Goal: Information Seeking & Learning: Learn about a topic

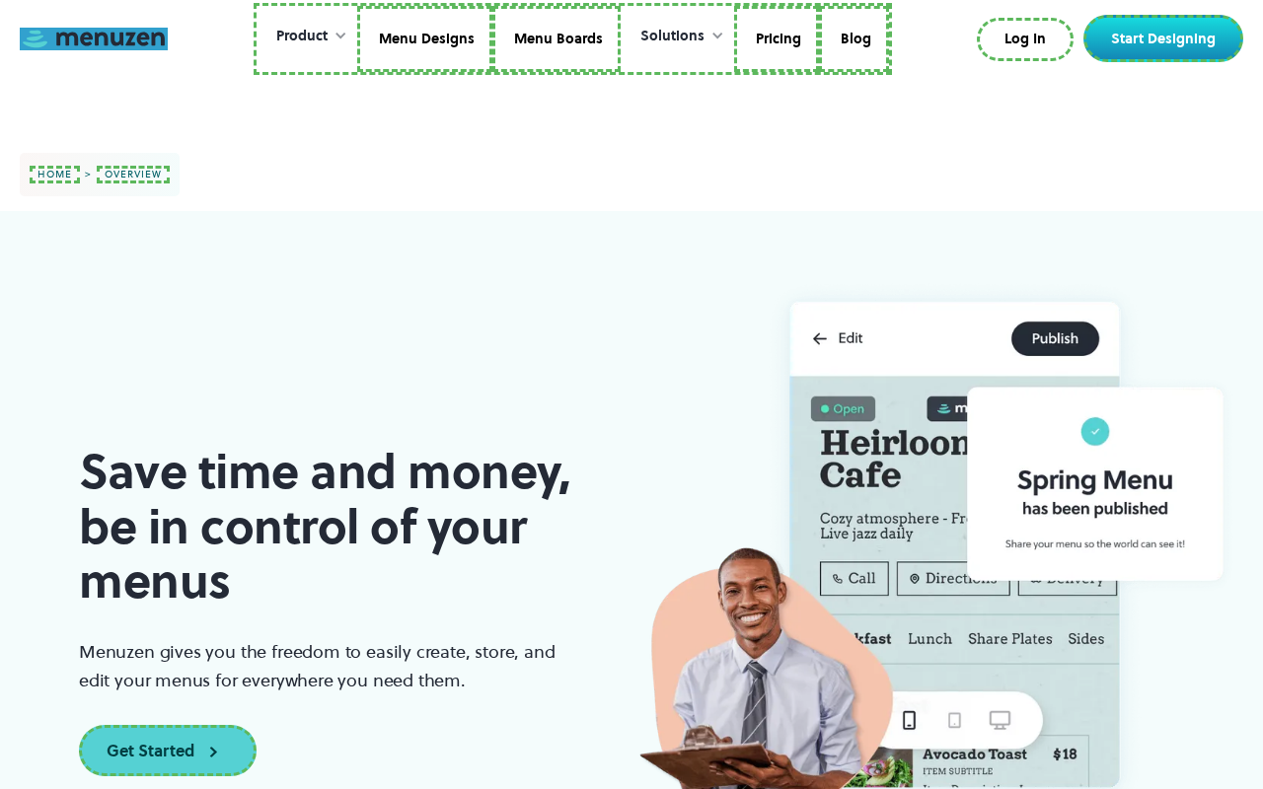
click at [94, 38] on link at bounding box center [94, 39] width 148 height 23
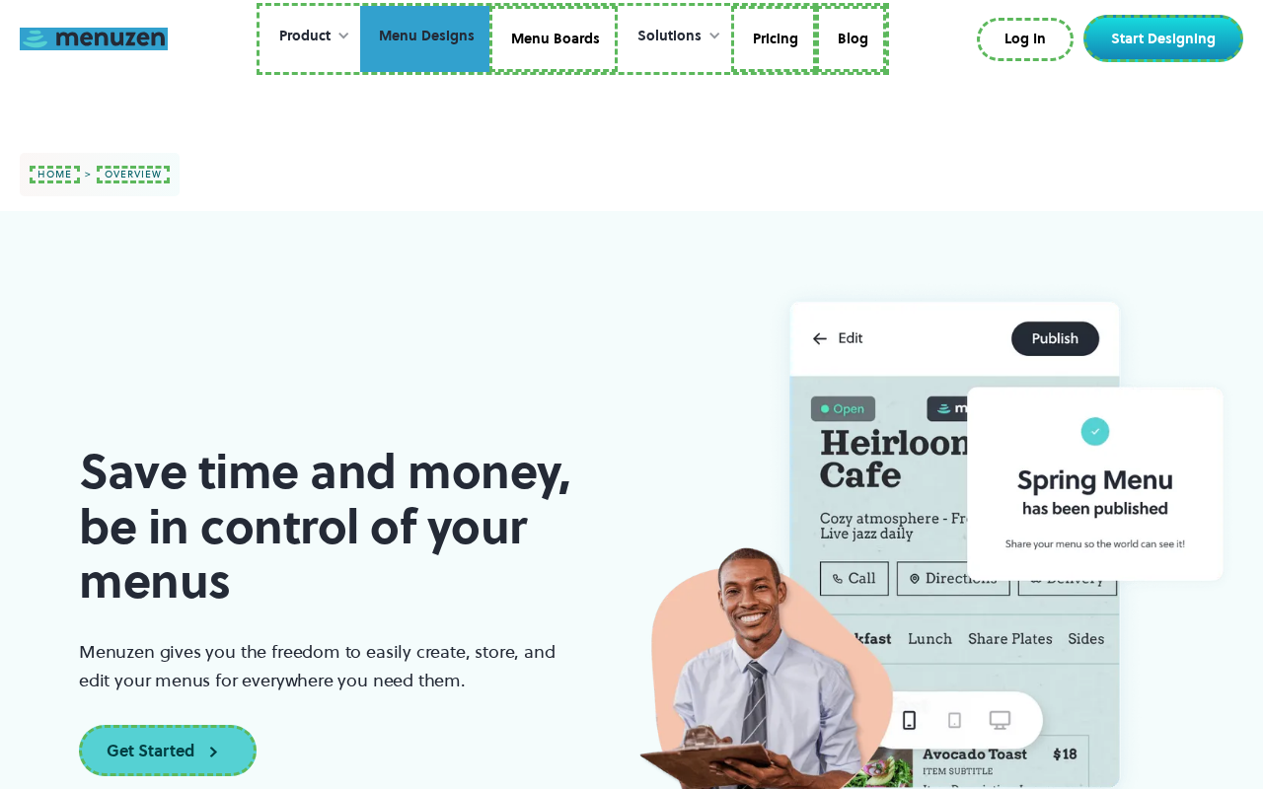
click at [426, 38] on link "Menu Designs" at bounding box center [424, 39] width 129 height 67
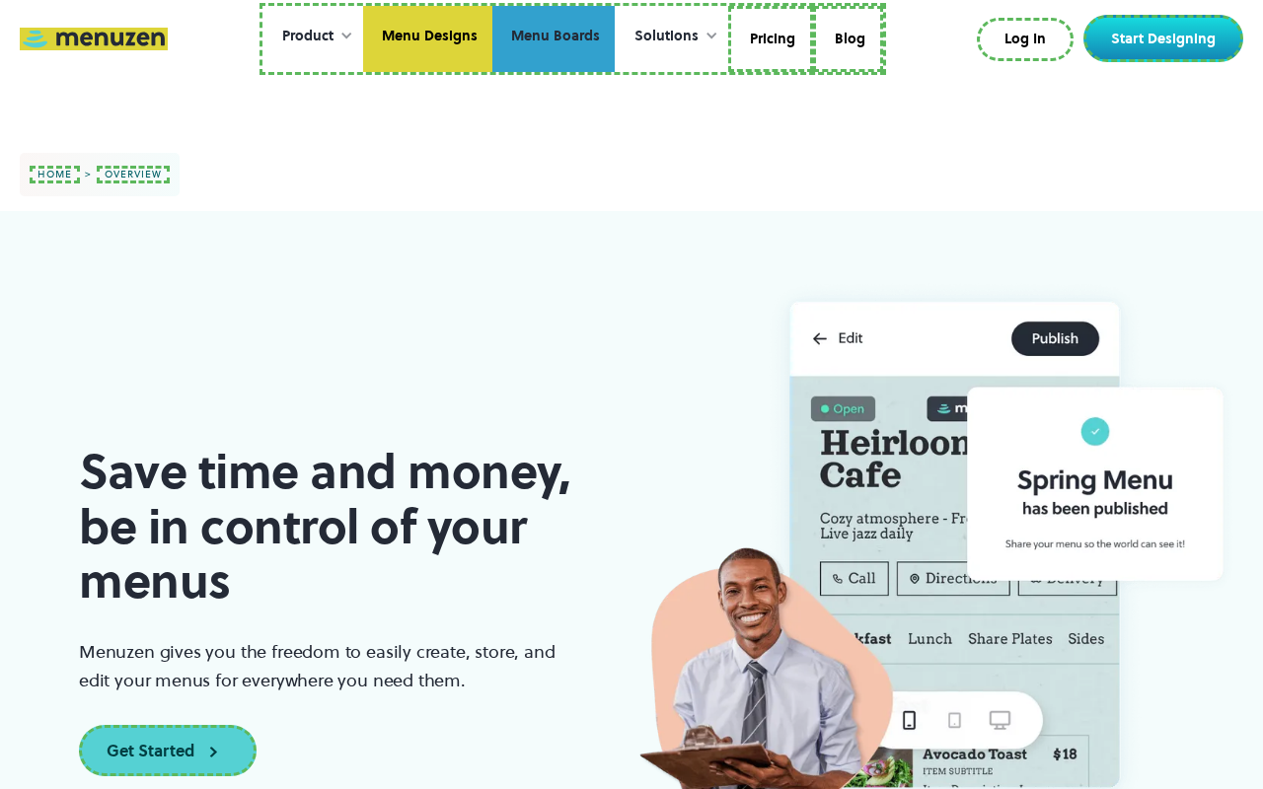
click at [553, 38] on link "Menu Boards" at bounding box center [553, 39] width 122 height 67
click at [769, 38] on link "Pricing" at bounding box center [770, 39] width 85 height 67
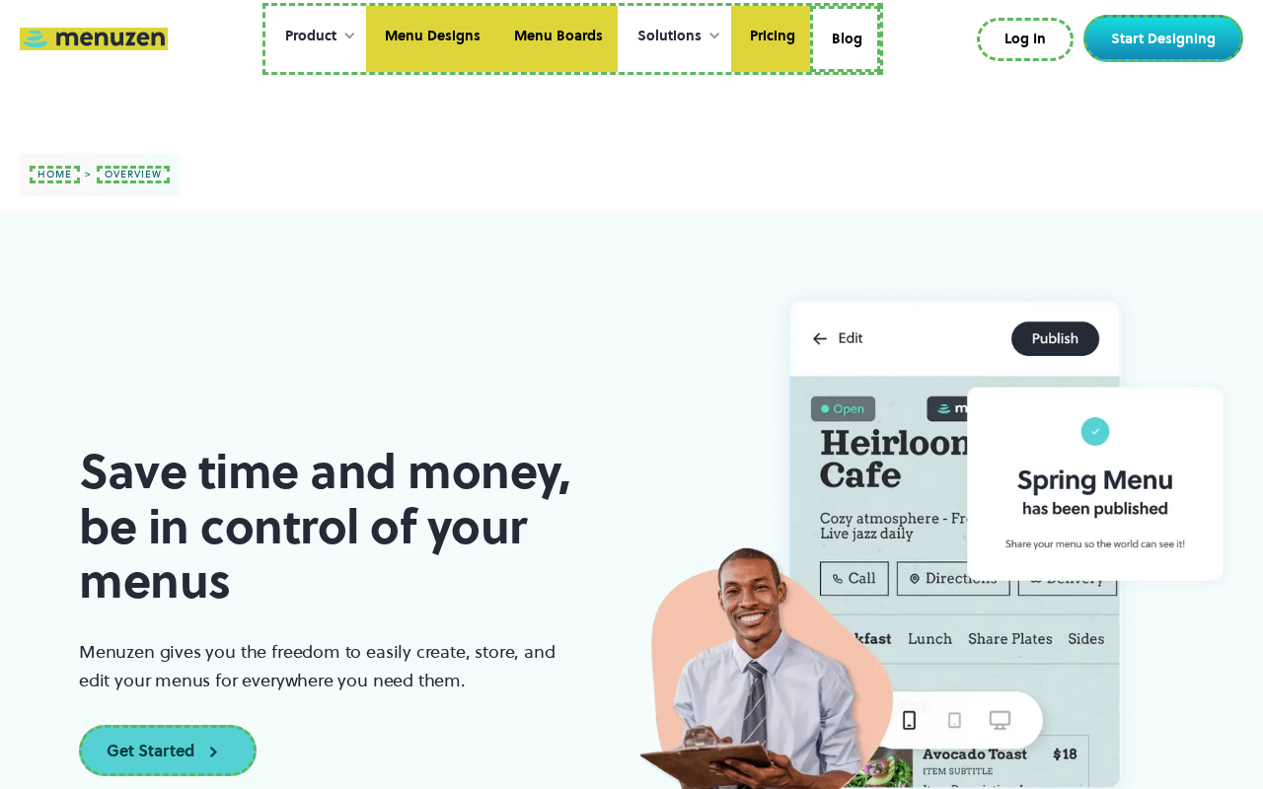
click at [1029, 37] on link "Log In" at bounding box center [1025, 39] width 97 height 43
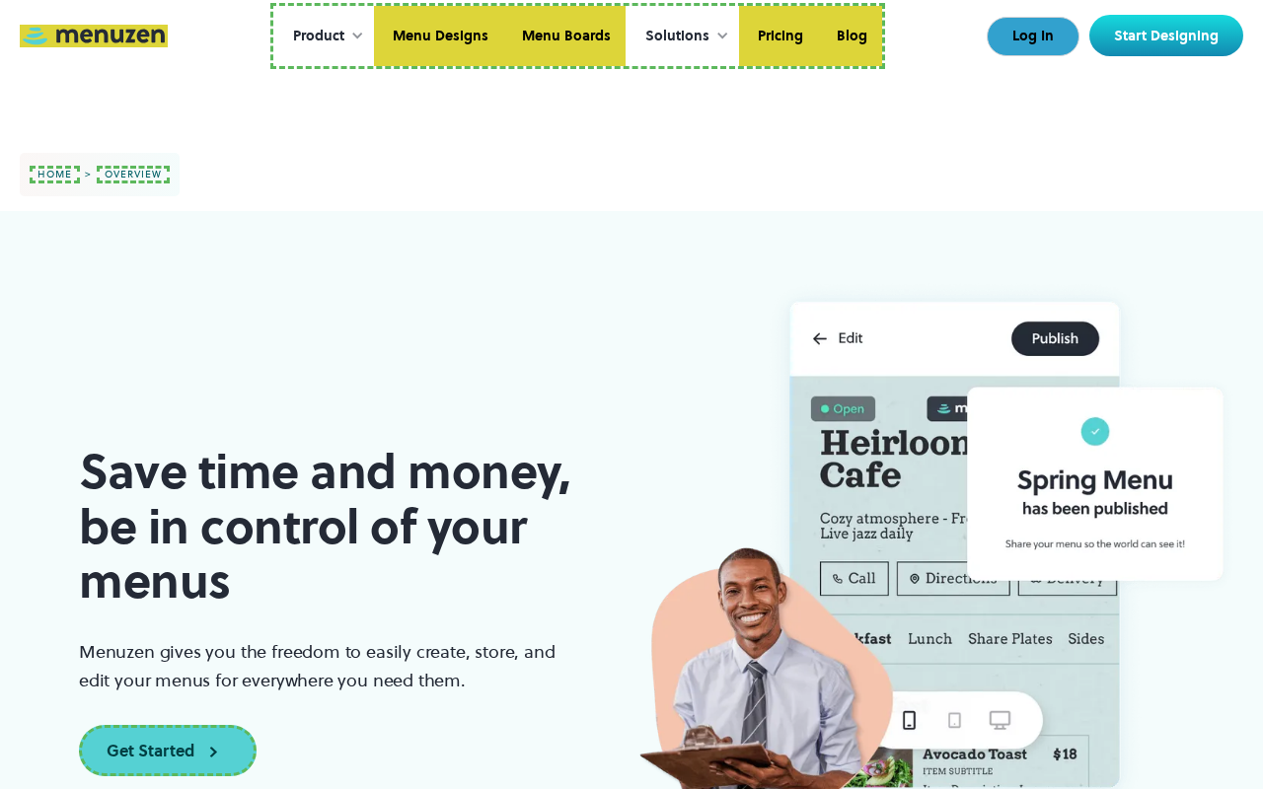
click at [1167, 36] on link "Start Designing" at bounding box center [1166, 35] width 154 height 41
click at [51, 175] on link "home" at bounding box center [55, 175] width 50 height 18
click at [124, 174] on link "overview" at bounding box center [127, 175] width 73 height 18
